Goal: Task Accomplishment & Management: Manage account settings

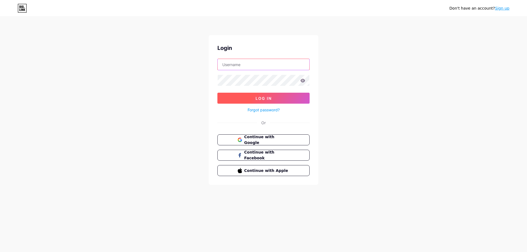
type input "[EMAIL_ADDRESS][DOMAIN_NAME]"
click at [261, 96] on span "Log In" at bounding box center [264, 98] width 16 height 5
